Goal: Task Accomplishment & Management: Manage account settings

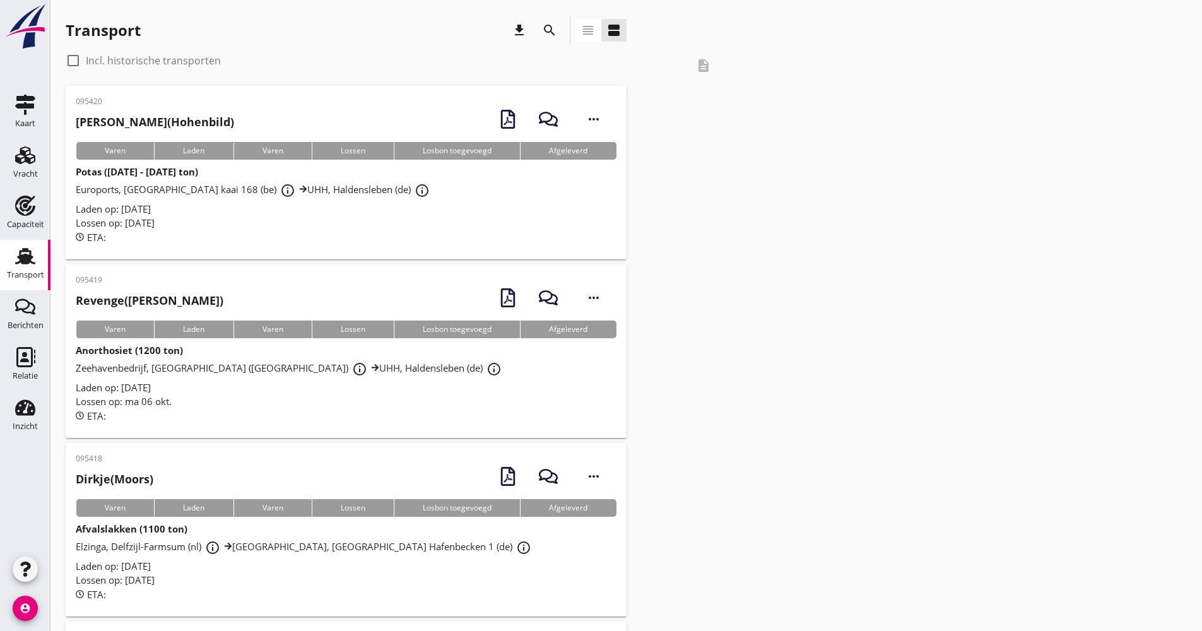
click at [543, 36] on icon "search" at bounding box center [549, 30] width 15 height 15
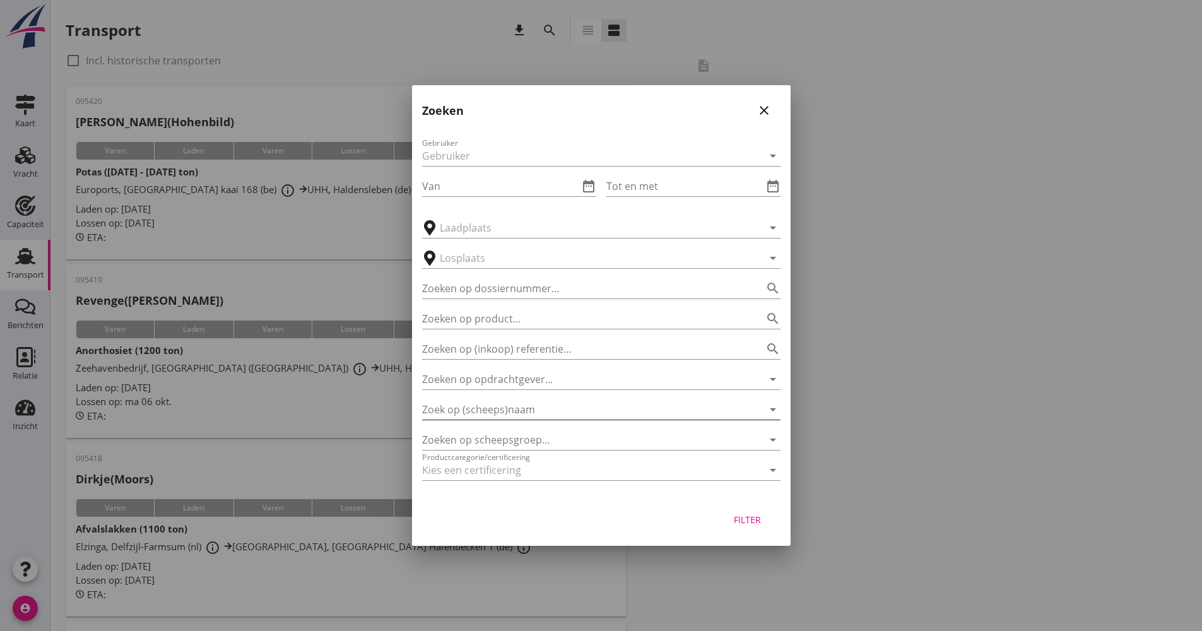
click at [541, 416] on input "Zoek op (scheeps)naam" at bounding box center [583, 409] width 323 height 20
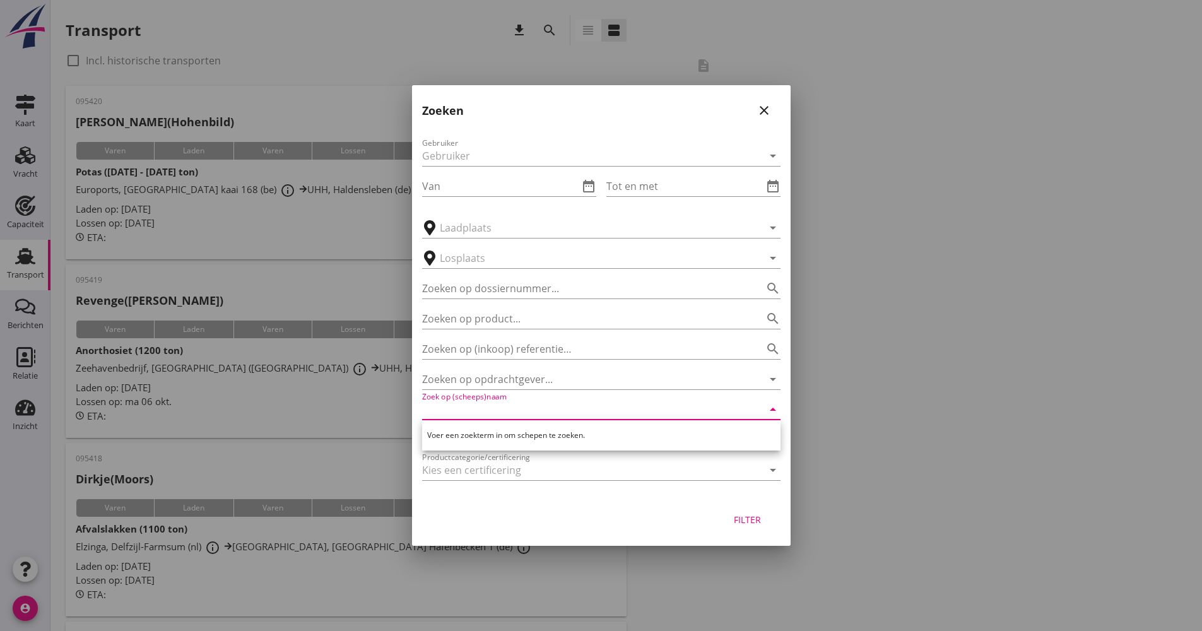
type input "e"
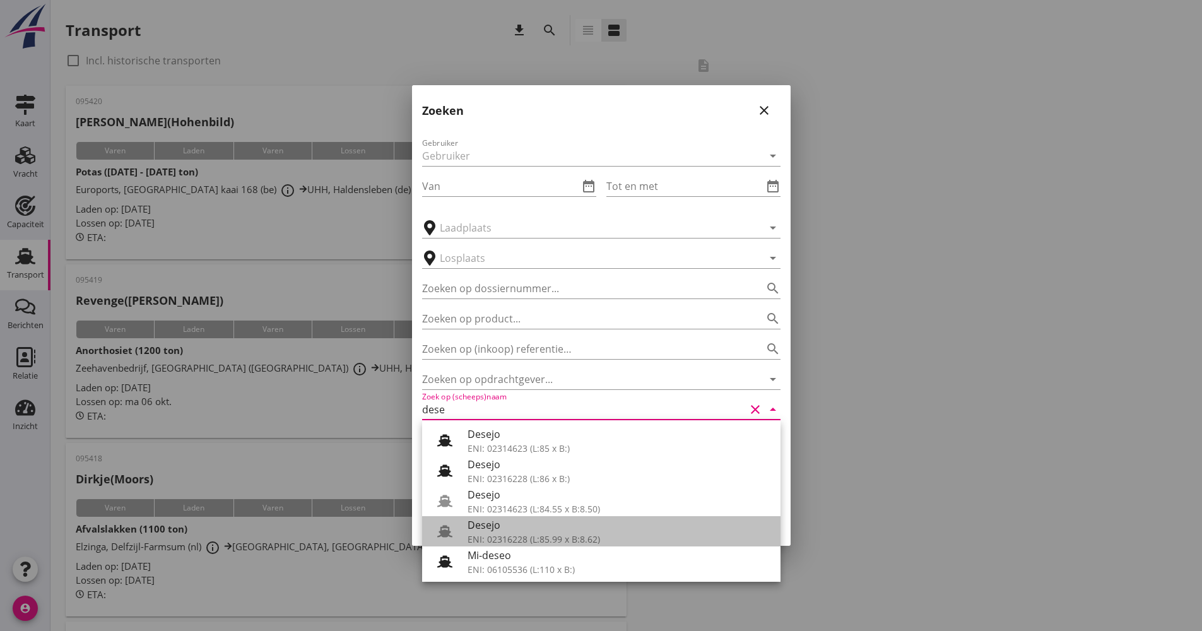
click at [507, 533] on div "ENI: 02316228 (L:85.99 x B:8.62)" at bounding box center [619, 539] width 303 height 13
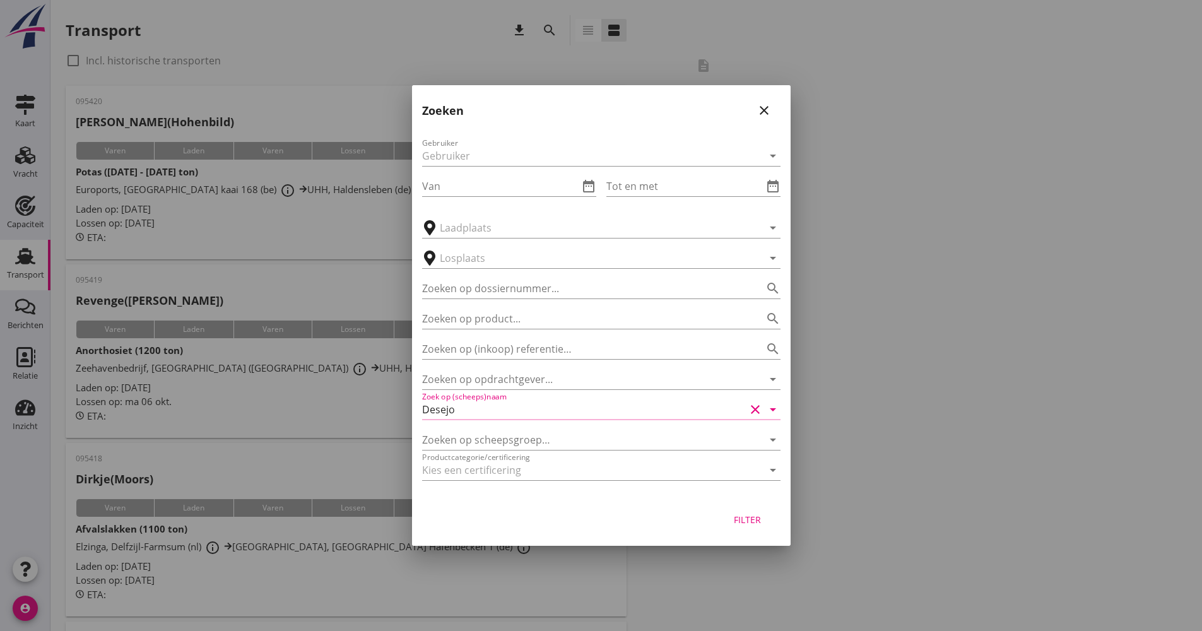
click at [787, 528] on div "Filter" at bounding box center [601, 522] width 379 height 48
click at [770, 524] on button "Filter" at bounding box center [748, 519] width 56 height 23
type input "Desejo"
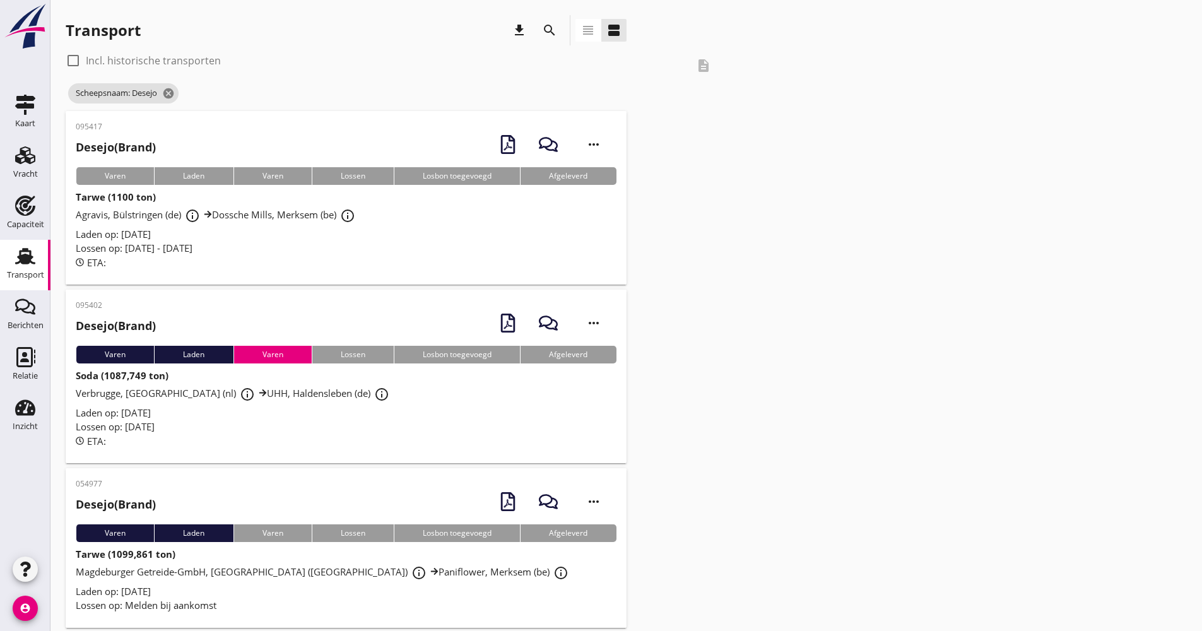
click at [337, 420] on div "Lossen op: [DATE]" at bounding box center [346, 427] width 541 height 15
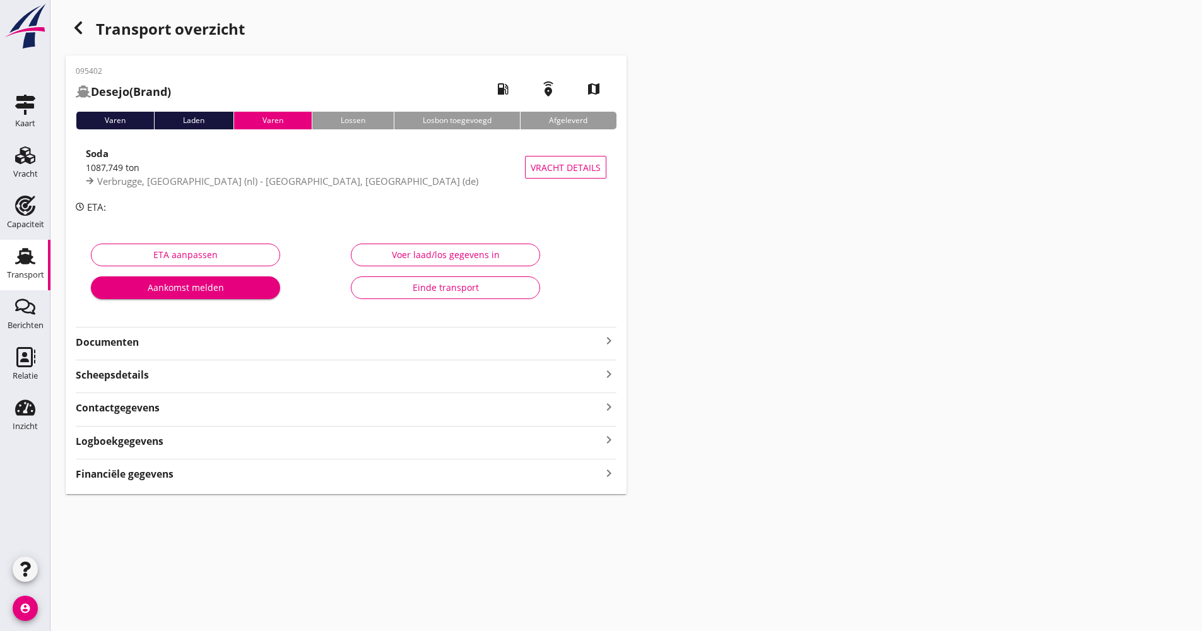
click at [191, 435] on div "Logboekgegevens keyboard_arrow_right" at bounding box center [346, 440] width 541 height 17
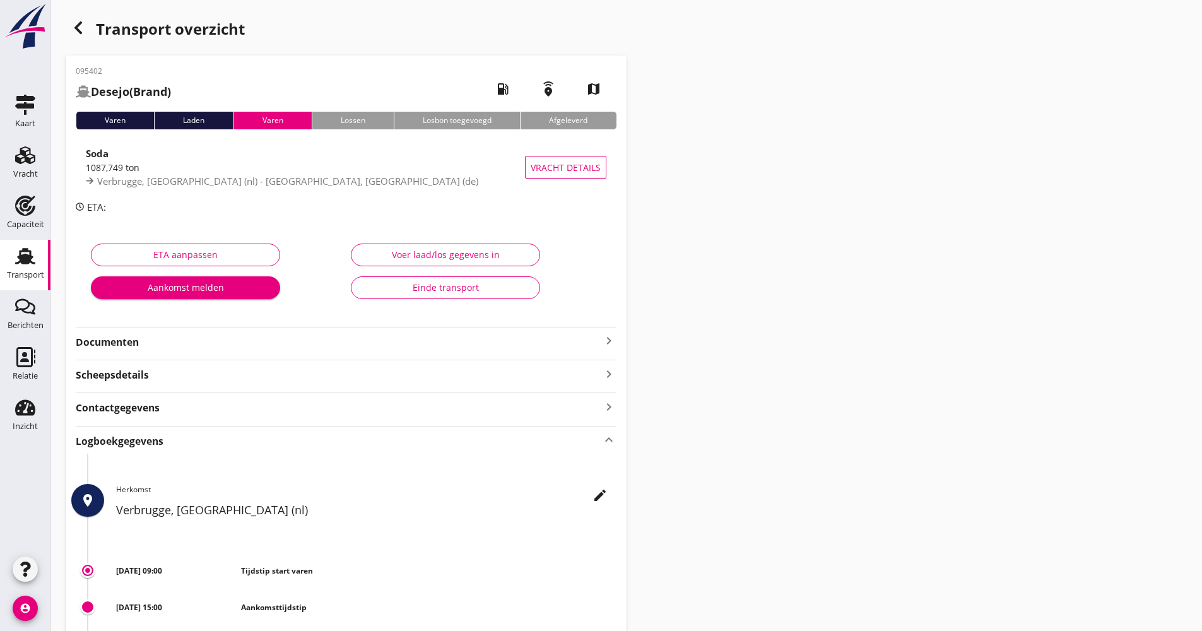
click at [588, 489] on div "edit Herkomst Verbrugge, [GEOGRAPHIC_DATA] (nl)" at bounding box center [366, 504] width 500 height 41
click at [602, 488] on icon "edit" at bounding box center [599, 495] width 15 height 15
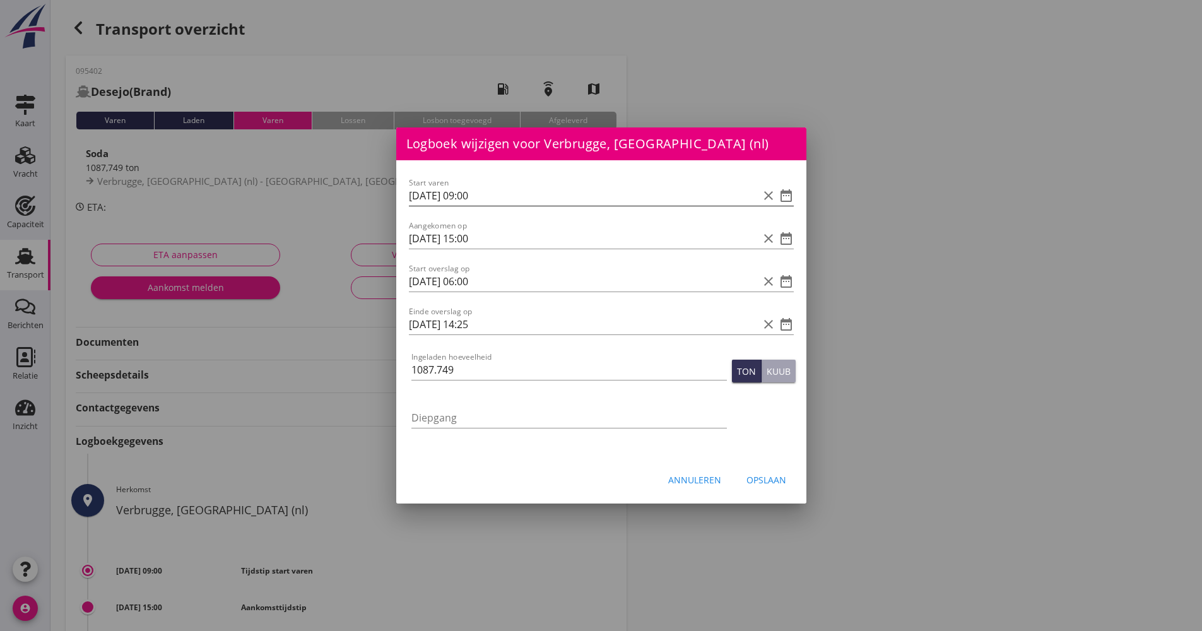
click at [790, 196] on icon "date_range" at bounding box center [786, 195] width 15 height 15
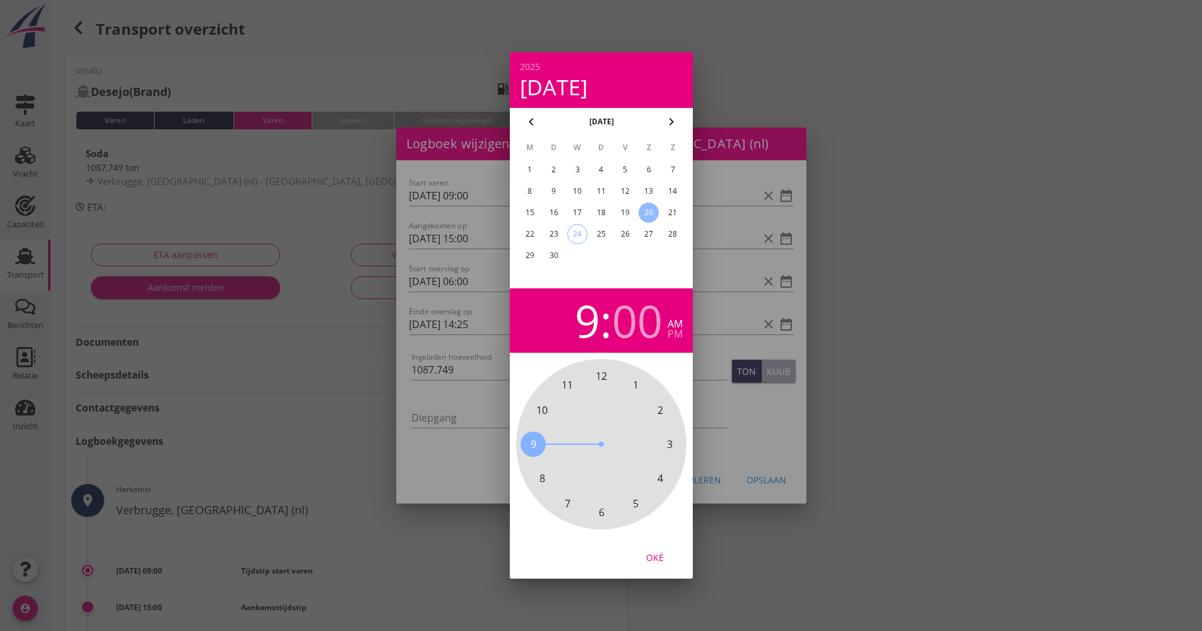
click at [581, 232] on div "24" at bounding box center [577, 234] width 19 height 19
click at [655, 557] on div "Oké" at bounding box center [654, 557] width 35 height 13
type input "[DATE] 09:00"
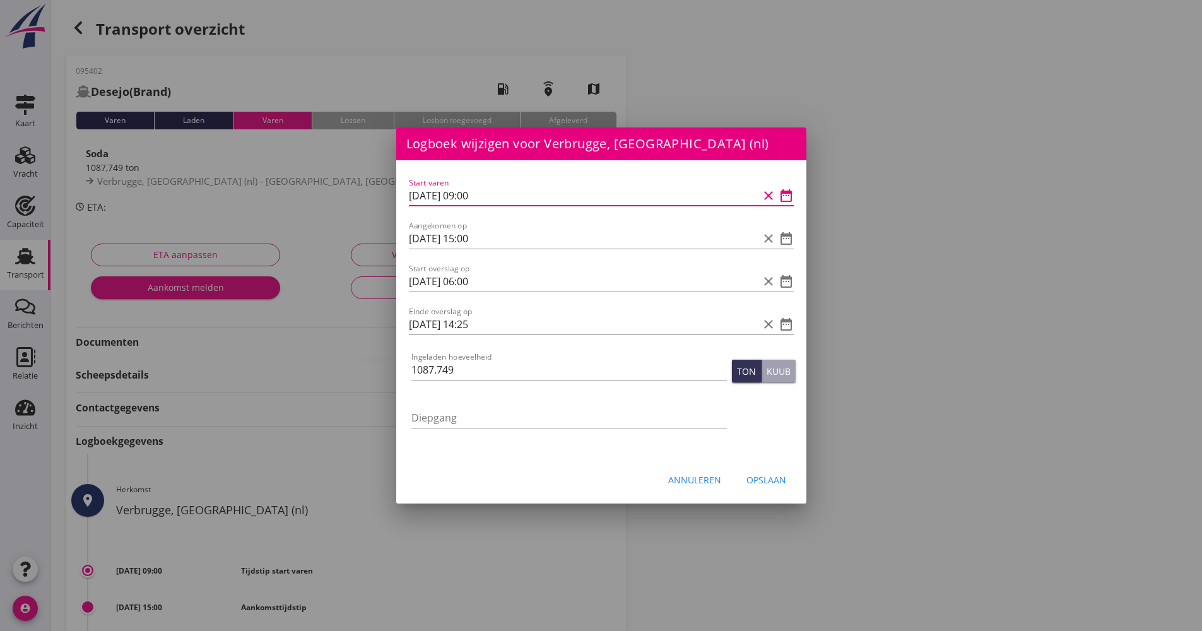
drag, startPoint x: 473, startPoint y: 200, endPoint x: 394, endPoint y: 200, distance: 78.9
click at [394, 200] on div "[EMAIL_ADDRESS][DOMAIN_NAME] Klant emailadres [PERSON_NAME][EMAIL_ADDRESS][DOMA…" at bounding box center [601, 481] width 1202 height 963
drag, startPoint x: 439, startPoint y: 194, endPoint x: 530, endPoint y: 190, distance: 90.9
click at [530, 190] on input "[DATE] 09:00" at bounding box center [584, 196] width 350 height 20
click at [531, 186] on input "[DATE] 09:00" at bounding box center [584, 196] width 350 height 20
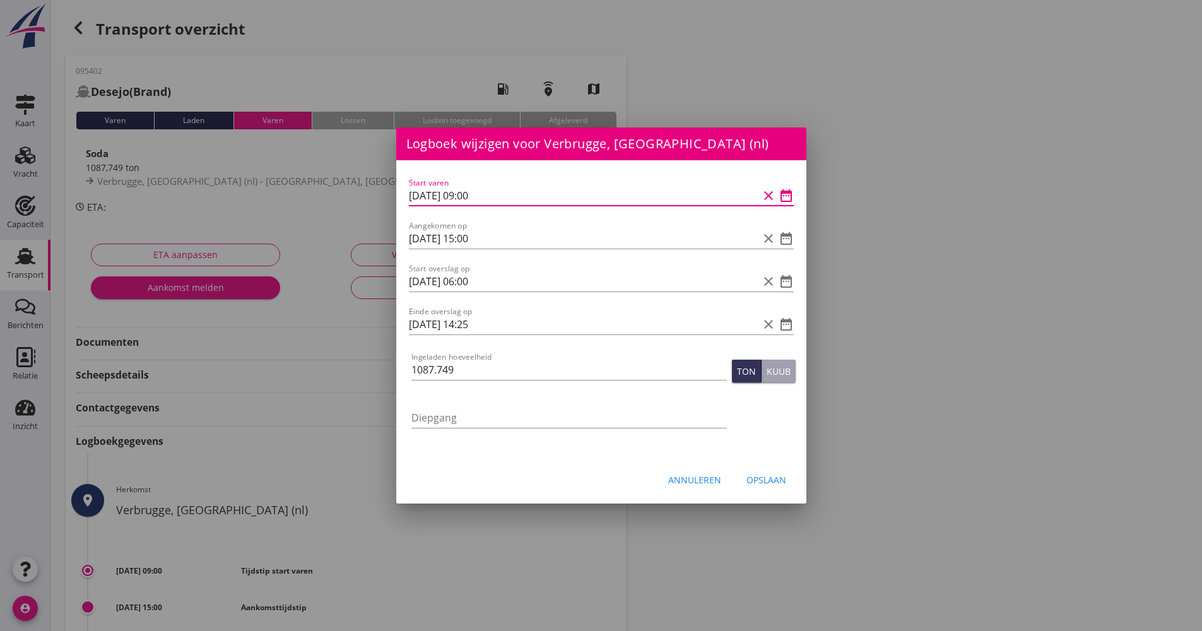
drag, startPoint x: 507, startPoint y: 201, endPoint x: 393, endPoint y: 202, distance: 113.6
click at [393, 202] on div "[EMAIL_ADDRESS][DOMAIN_NAME] Klant emailadres [PERSON_NAME][EMAIL_ADDRESS][DOMA…" at bounding box center [601, 481] width 1202 height 963
drag, startPoint x: 449, startPoint y: 199, endPoint x: 444, endPoint y: 185, distance: 15.2
click at [445, 180] on div "Start varen [DATE] 09:00 clear date_range" at bounding box center [601, 198] width 385 height 40
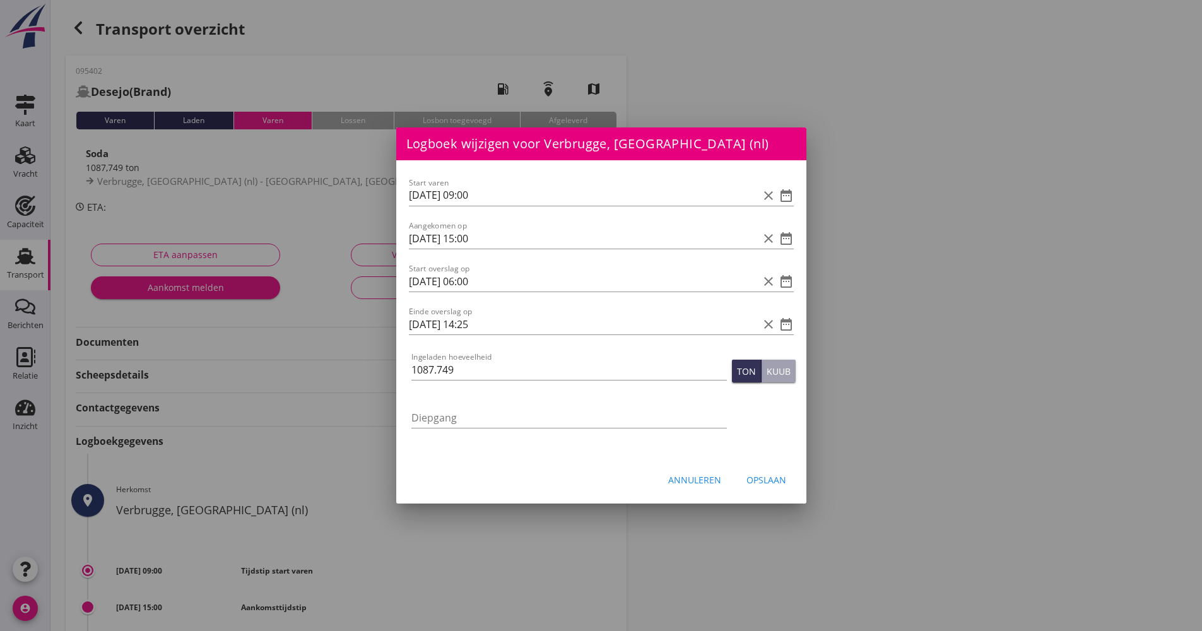
scroll to position [0, 0]
drag, startPoint x: 421, startPoint y: 238, endPoint x: 414, endPoint y: 237, distance: 7.7
click at [415, 237] on input "[DATE] 15:00" at bounding box center [584, 238] width 350 height 20
type input "[DATE] 15:00"
click at [415, 278] on input "[DATE] 06:00" at bounding box center [584, 281] width 350 height 20
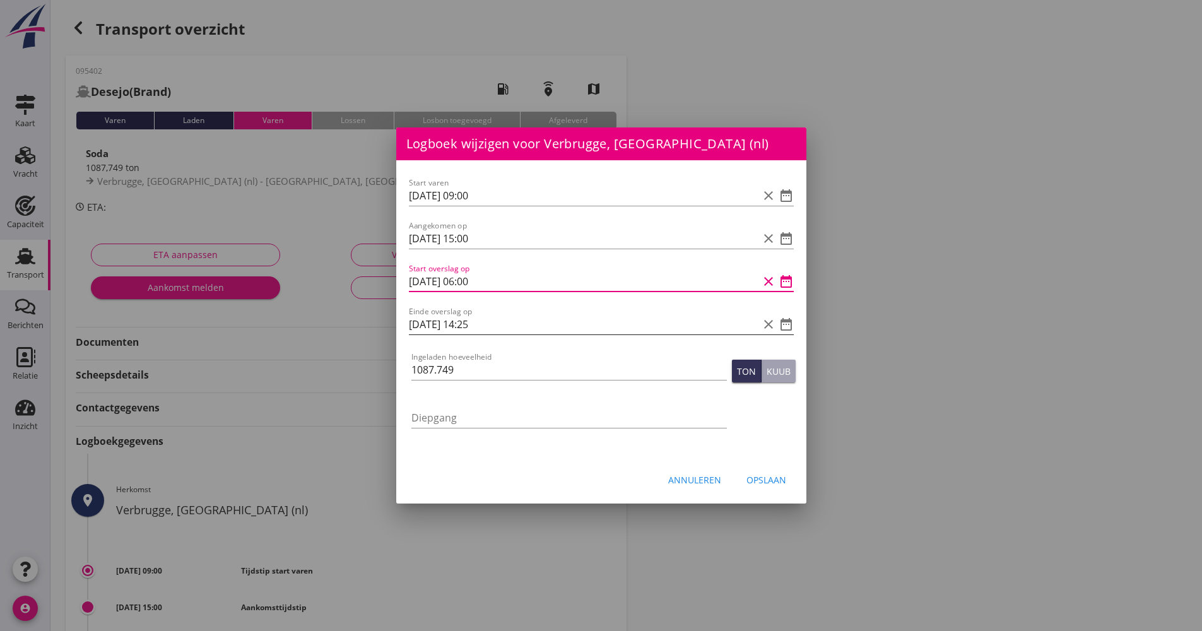
type input "[DATE] 06:00"
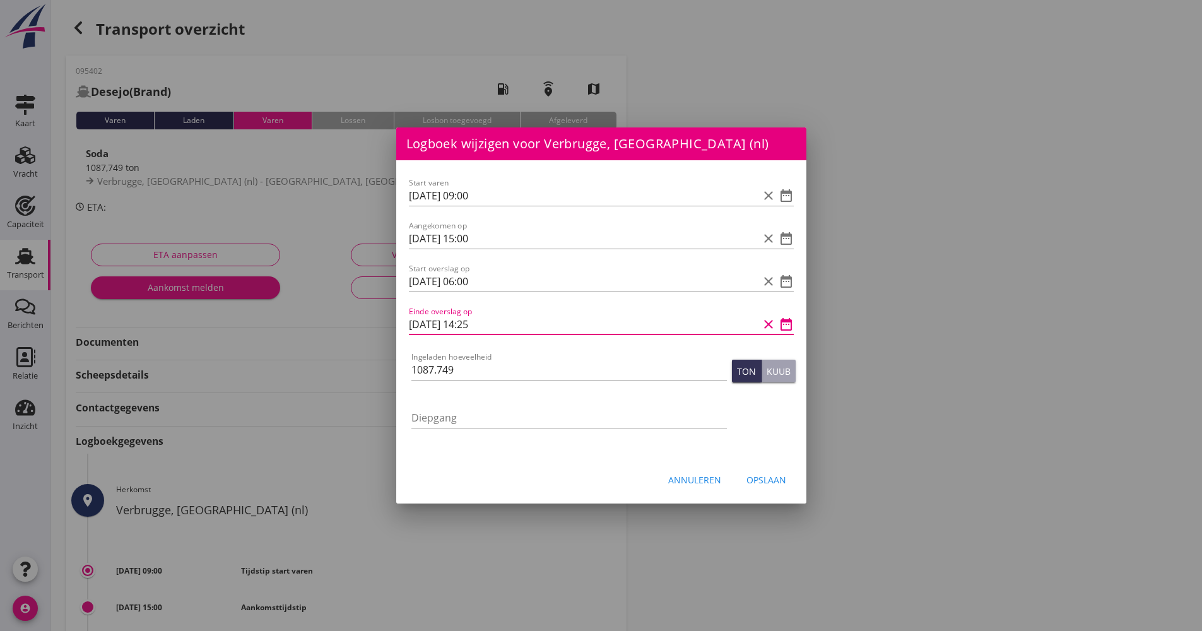
drag, startPoint x: 422, startPoint y: 322, endPoint x: 413, endPoint y: 323, distance: 9.5
click at [413, 323] on input "[DATE] 14:25" at bounding box center [584, 324] width 350 height 20
type input "[DATE] 14:25"
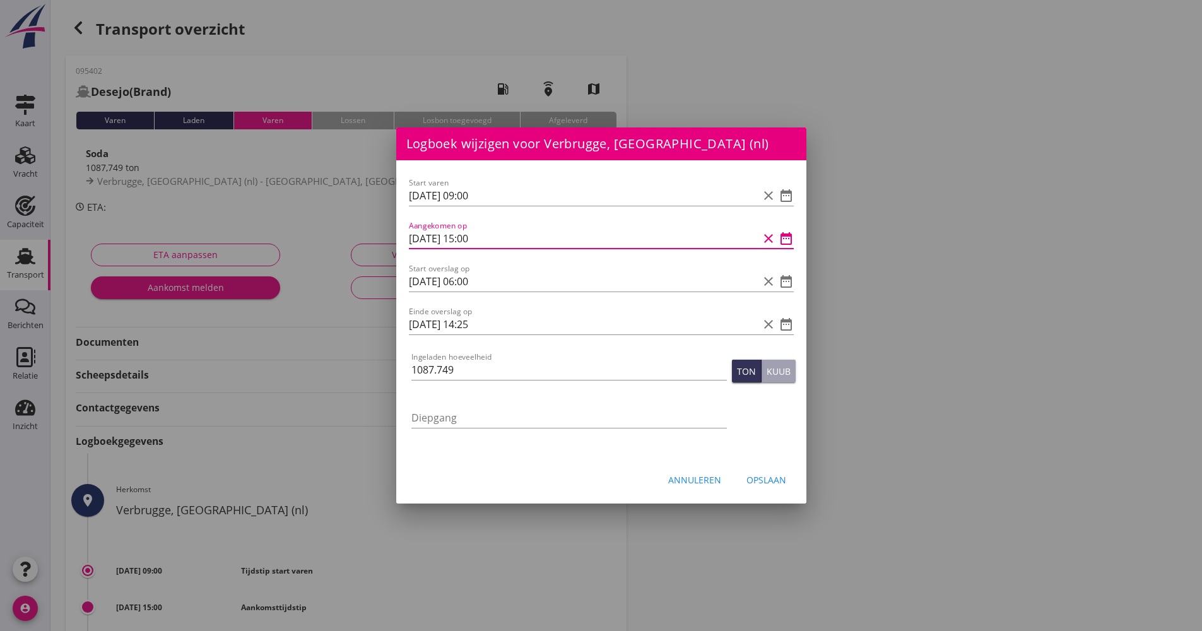
drag, startPoint x: 474, startPoint y: 240, endPoint x: 464, endPoint y: 241, distance: 10.1
click at [464, 241] on input "[DATE] 15:00" at bounding box center [584, 238] width 350 height 20
click at [474, 199] on input "[DATE] 09:00" at bounding box center [584, 196] width 350 height 20
click at [471, 194] on input "[DATE] 09:00" at bounding box center [584, 196] width 350 height 20
type input "[DATE] 06:00"
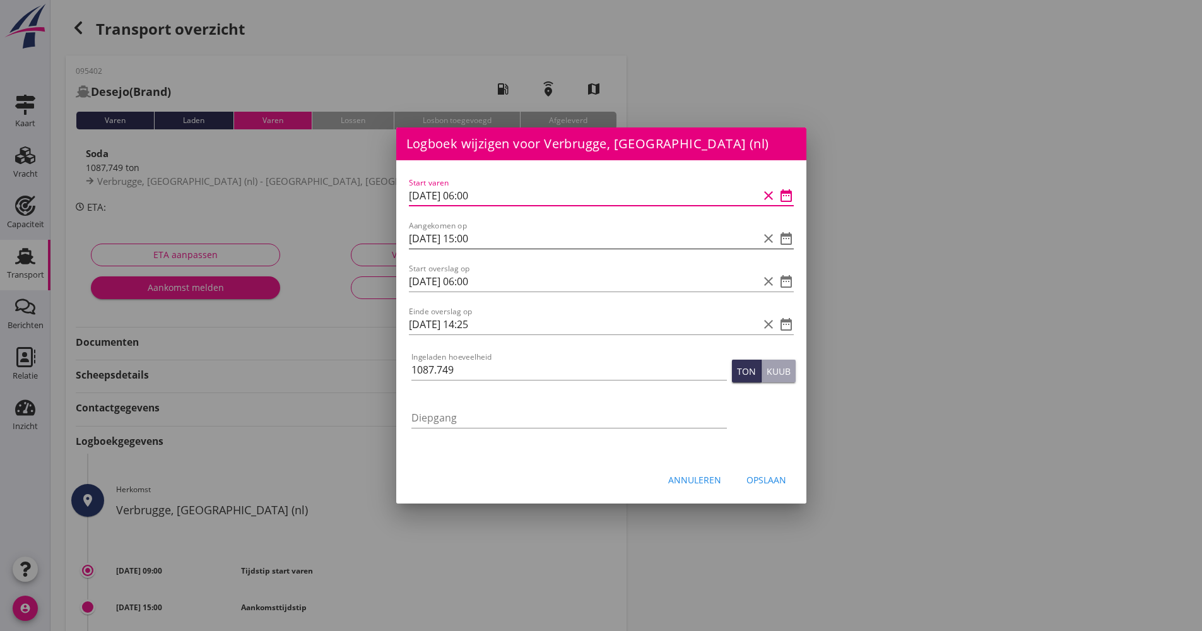
click at [473, 242] on input "[DATE] 15:00" at bounding box center [584, 238] width 350 height 20
type input "[DATE] 06:00"
click at [467, 281] on input "[DATE] 06:00" at bounding box center [584, 281] width 350 height 20
type input "[DATE] 09:00"
drag, startPoint x: 452, startPoint y: 370, endPoint x: 389, endPoint y: 370, distance: 63.1
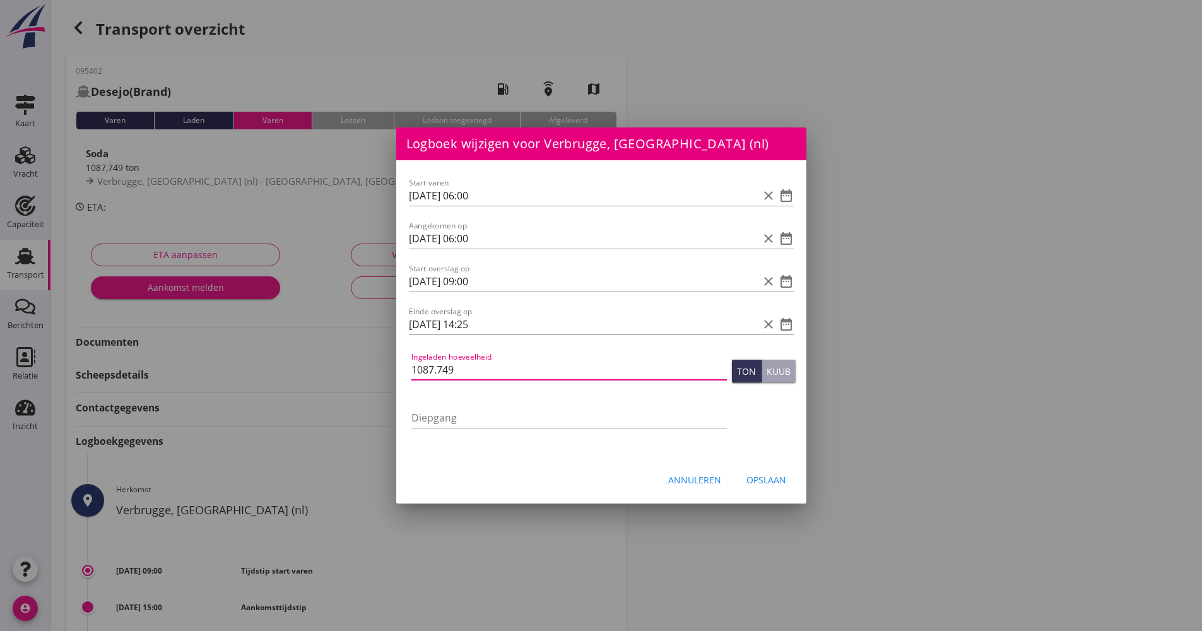
click at [389, 370] on div "[EMAIL_ADDRESS][DOMAIN_NAME] Klant emailadres [PERSON_NAME][EMAIL_ADDRESS][DOMA…" at bounding box center [601, 481] width 1202 height 963
type input "1134.823"
click at [777, 477] on div "Opslaan" at bounding box center [766, 479] width 40 height 13
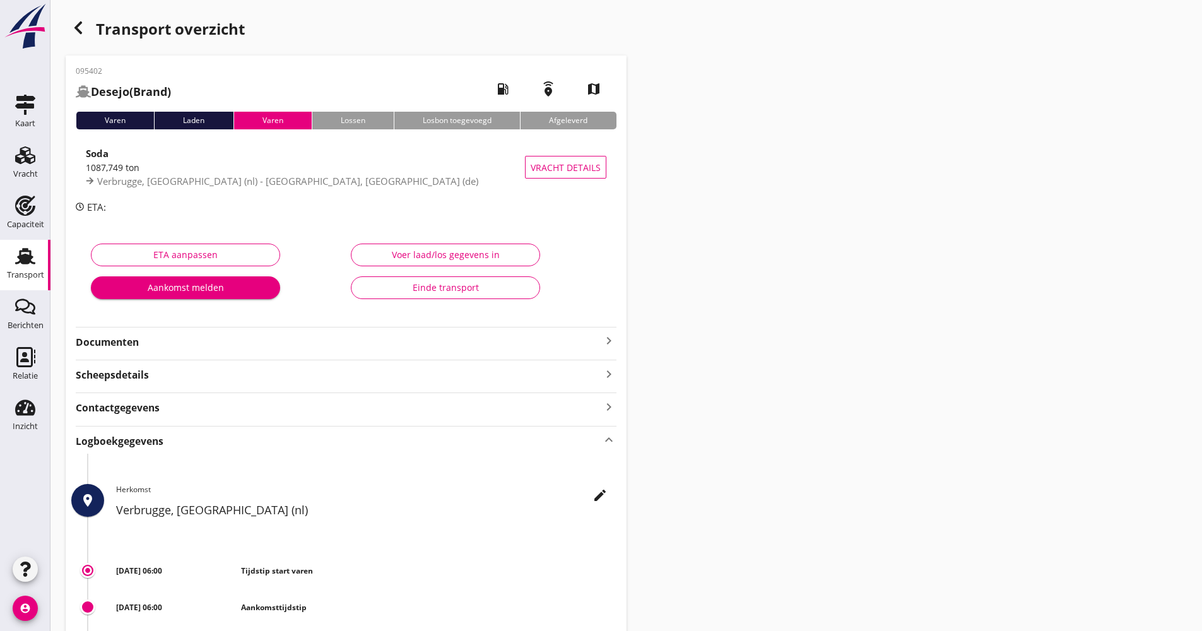
click at [371, 339] on strong "Documenten" at bounding box center [339, 342] width 526 height 15
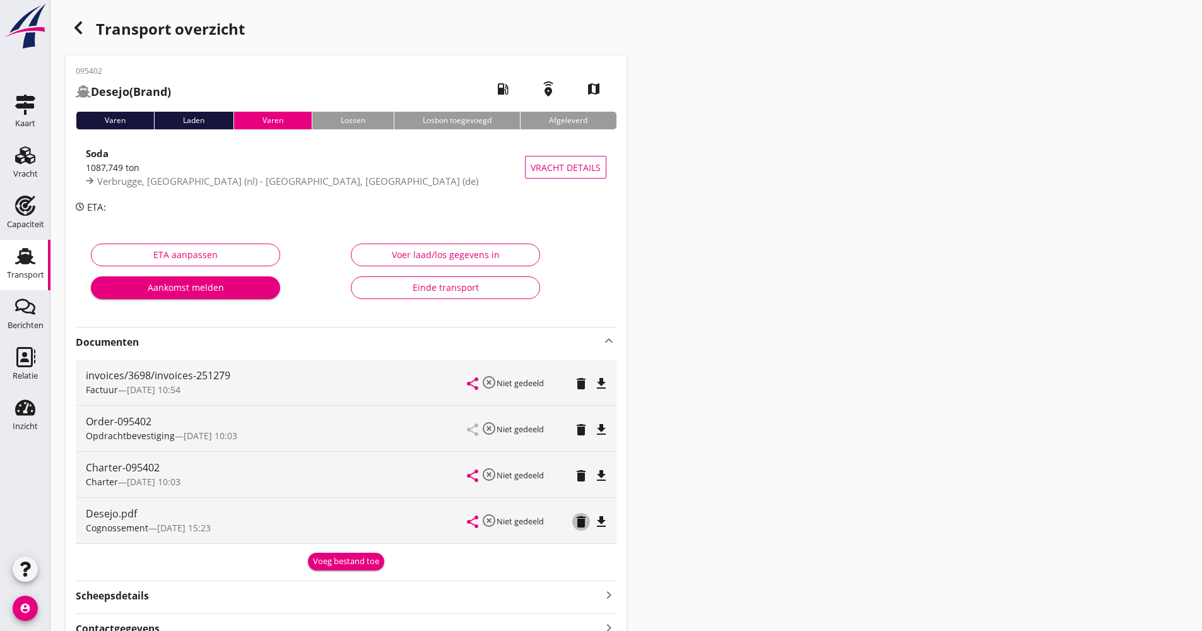
click at [579, 524] on icon "delete" at bounding box center [581, 521] width 15 height 15
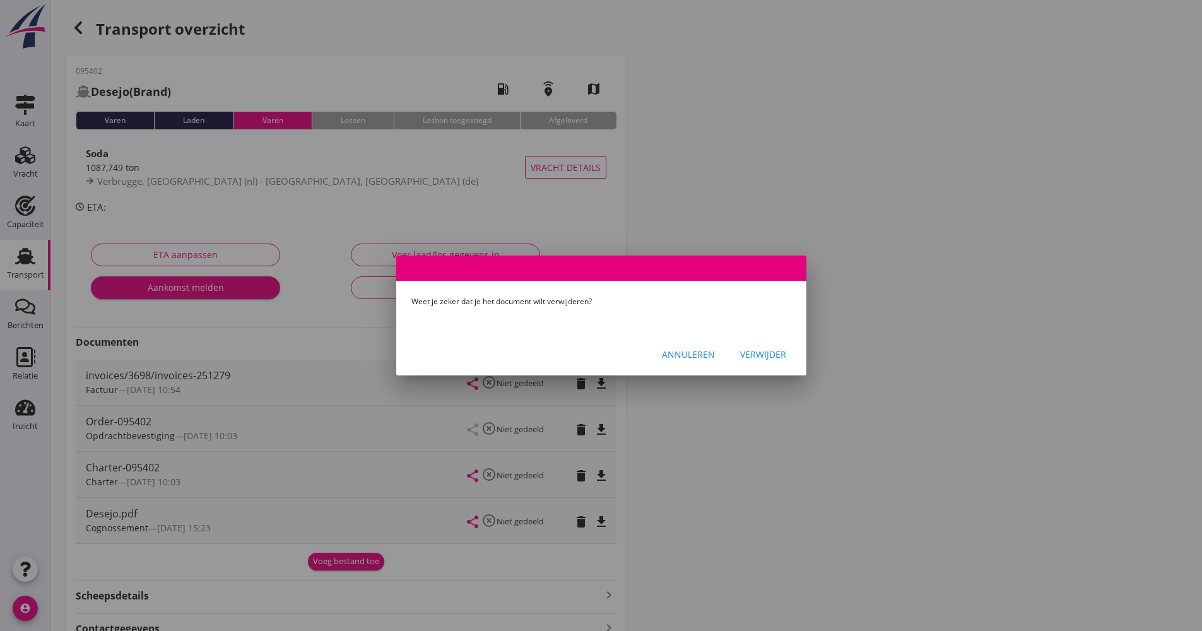
click at [751, 343] on div "Annuleren Verwijder" at bounding box center [601, 354] width 410 height 43
click at [755, 351] on div "Verwijder" at bounding box center [763, 354] width 46 height 13
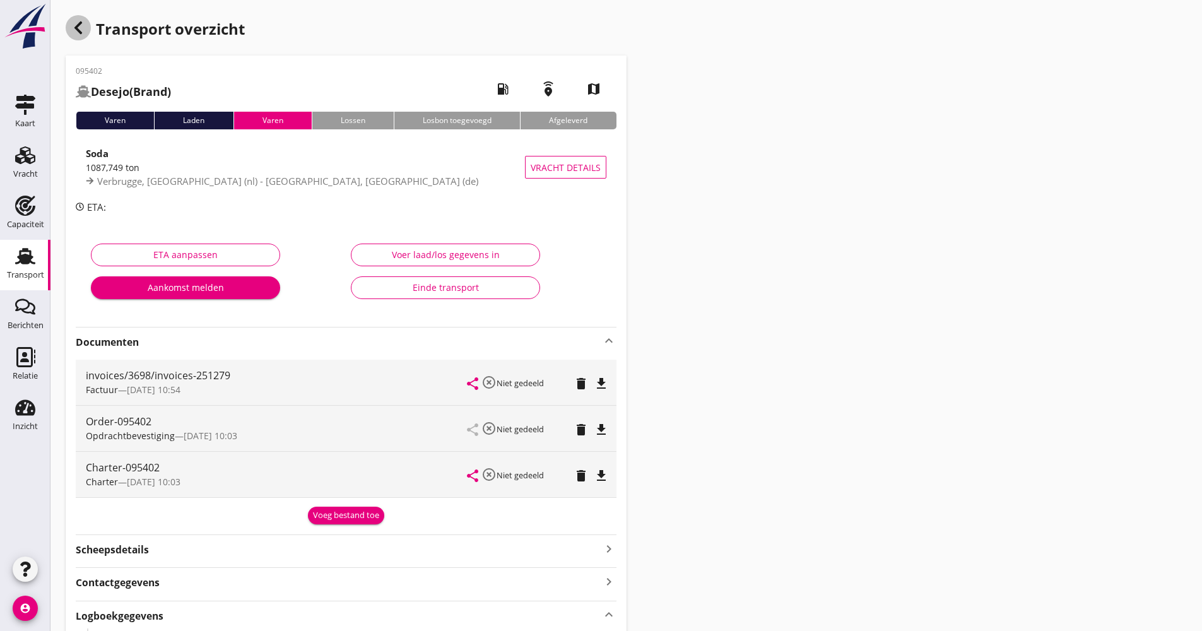
click at [74, 38] on div "button" at bounding box center [78, 27] width 25 height 25
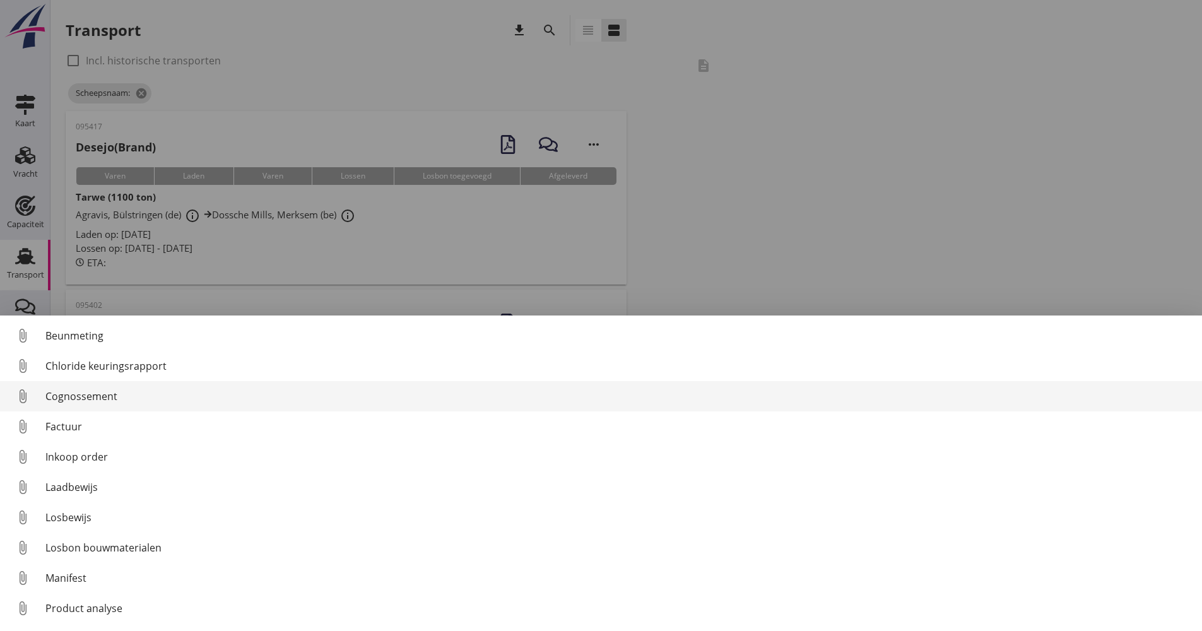
click at [102, 403] on div "Cognossement" at bounding box center [618, 396] width 1146 height 15
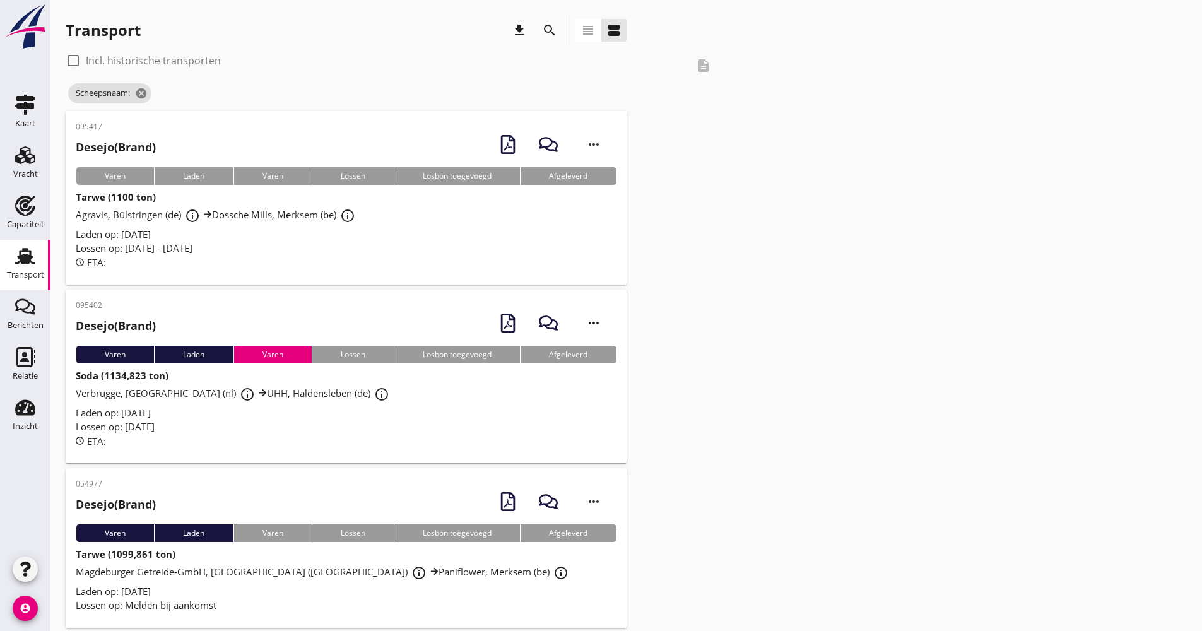
click at [239, 434] on div "ETA:" at bounding box center [346, 441] width 541 height 15
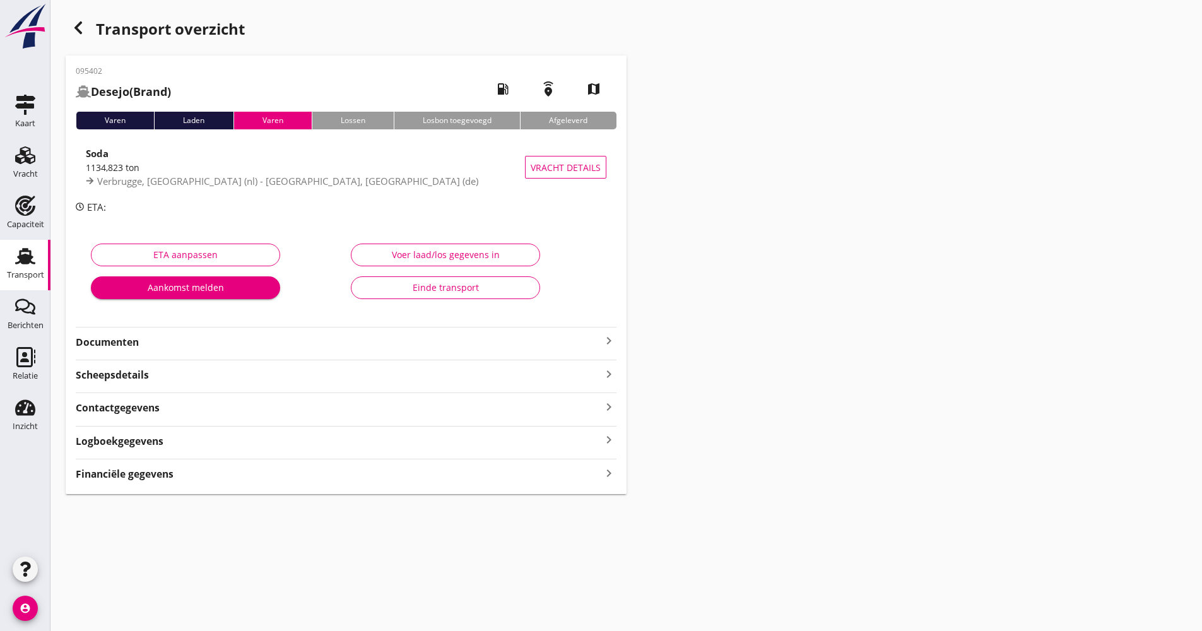
click at [195, 338] on strong "Documenten" at bounding box center [339, 342] width 526 height 15
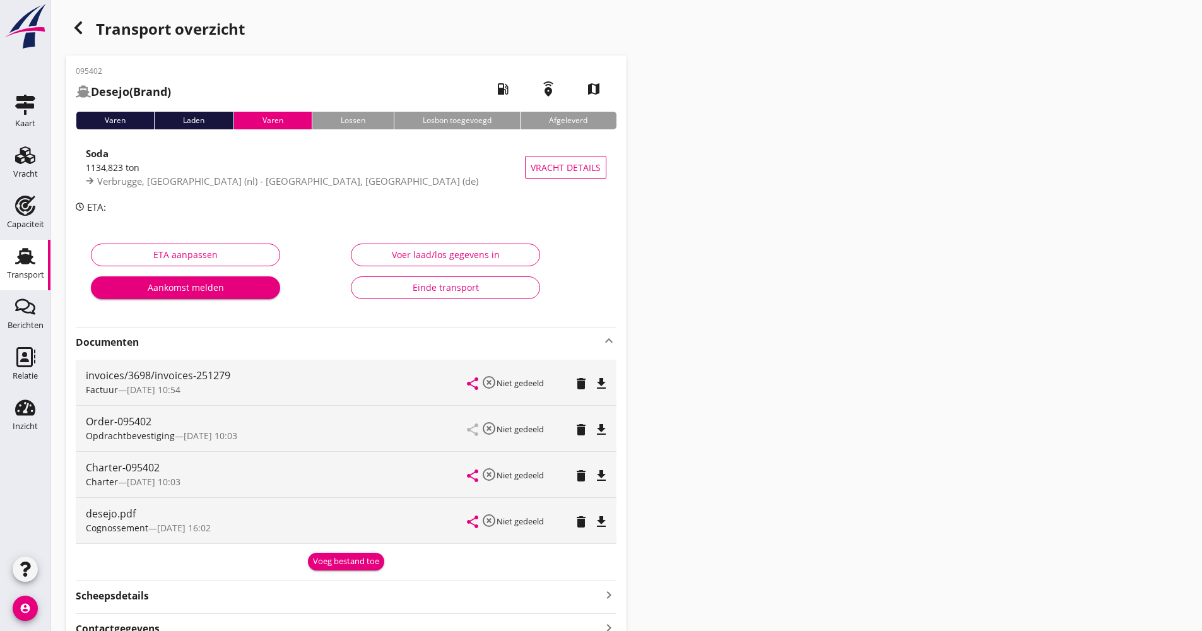
click at [193, 348] on strong "Documenten" at bounding box center [339, 342] width 526 height 15
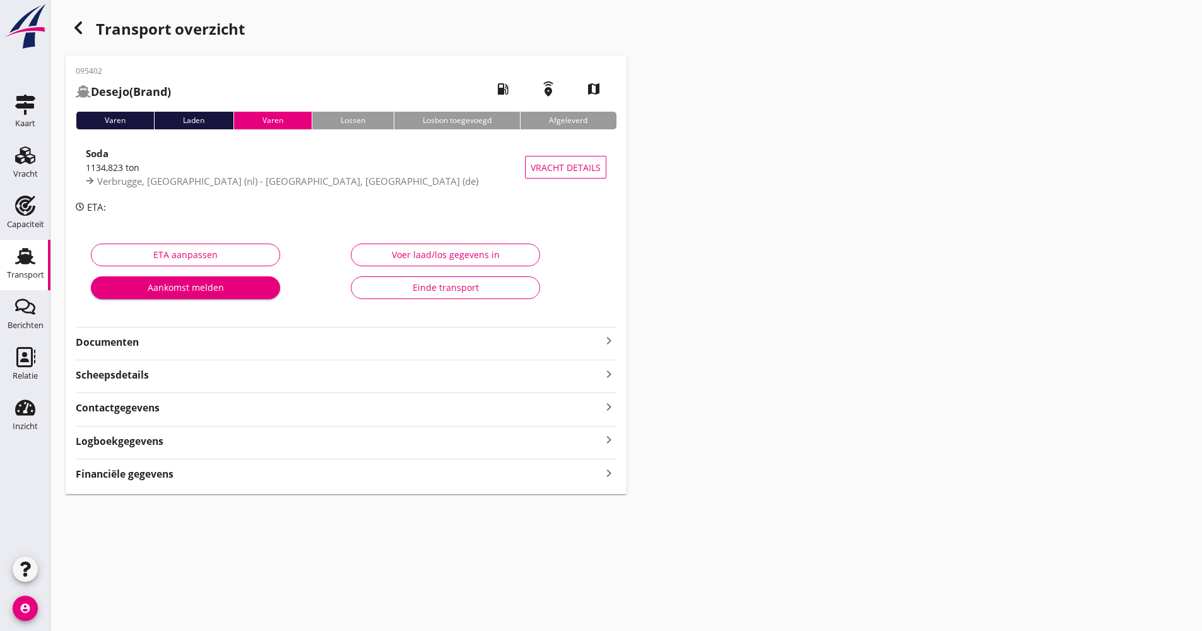
click at [205, 437] on div "Logboekgegevens keyboard_arrow_right" at bounding box center [346, 440] width 541 height 17
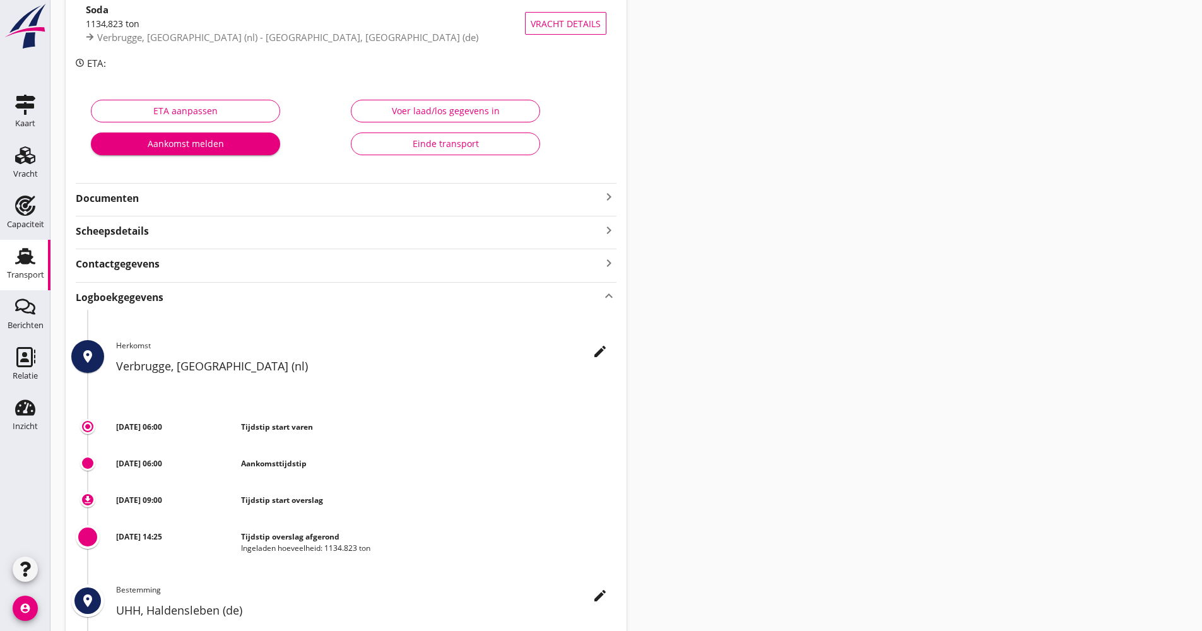
scroll to position [252, 0]
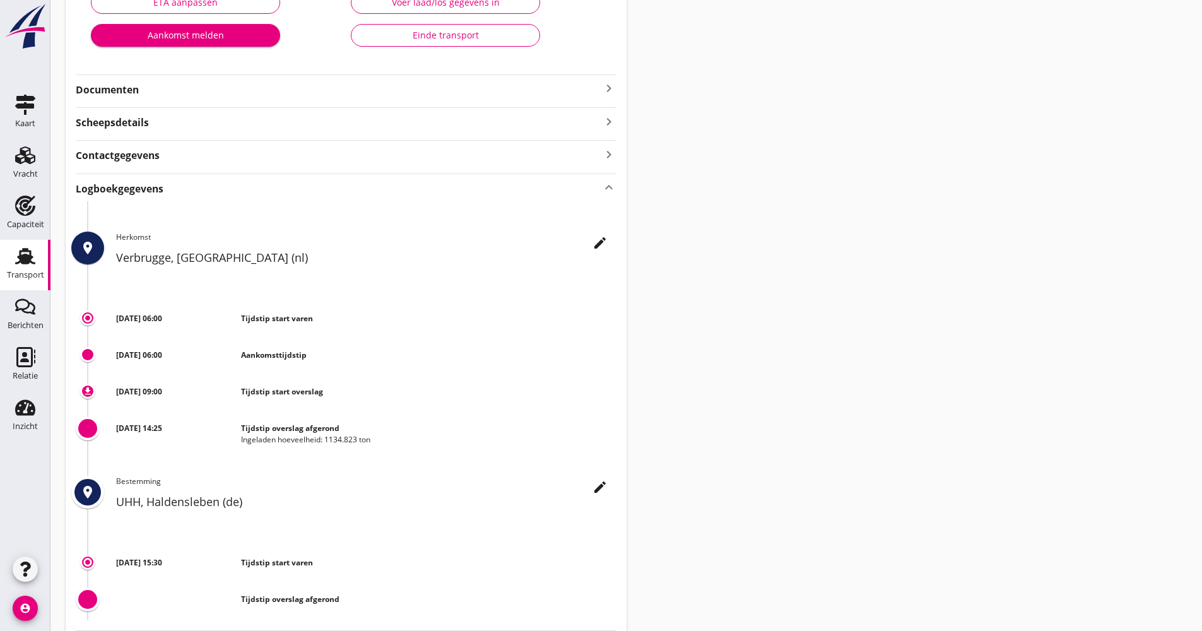
click at [278, 195] on div "Logboekgegevens keyboard_arrow_up" at bounding box center [346, 187] width 541 height 17
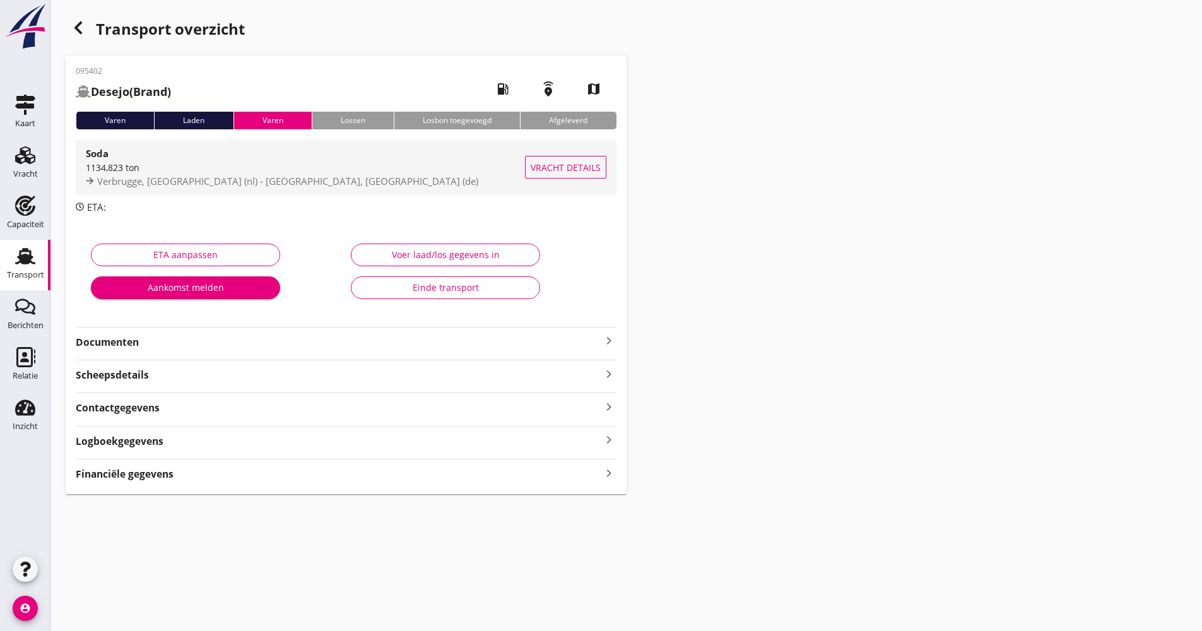
scroll to position [0, 0]
